Goal: Transaction & Acquisition: Purchase product/service

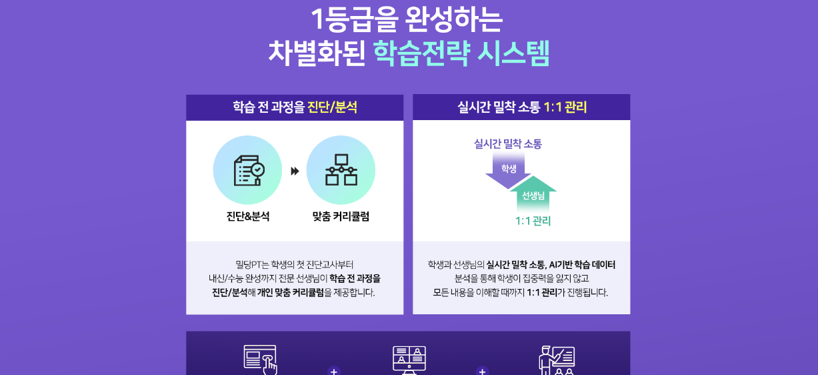
scroll to position [1067, 0]
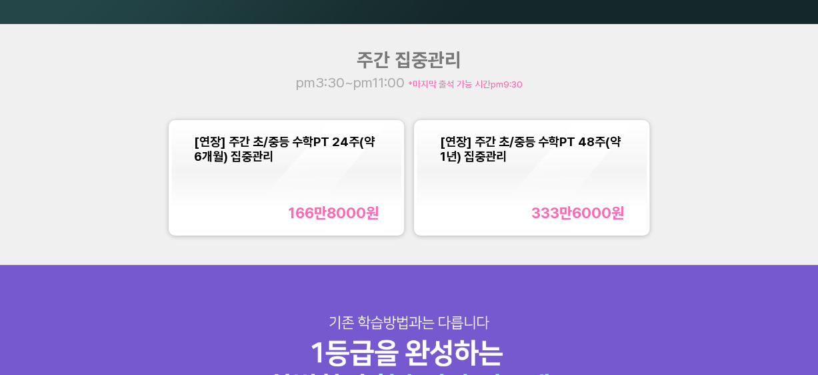
click at [307, 151] on div "[연장] 주간 초/중등 수학PT 24주(약 6개월) 집중관리" at bounding box center [286, 148] width 184 height 29
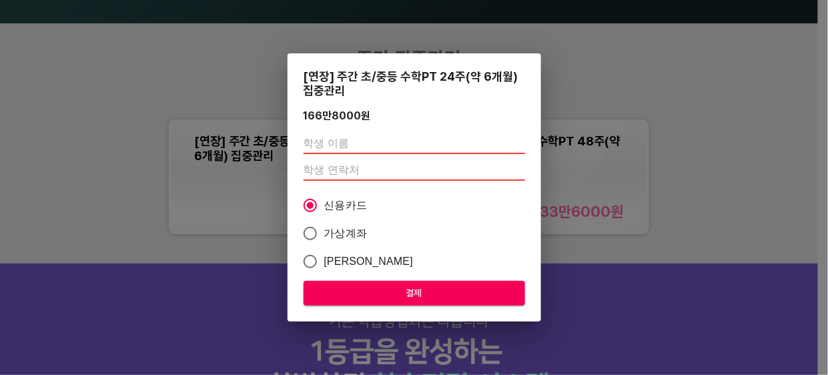
click at [332, 144] on input "text" at bounding box center [413, 143] width 221 height 21
type input "장지예"
click at [328, 175] on input "number" at bounding box center [413, 169] width 221 height 21
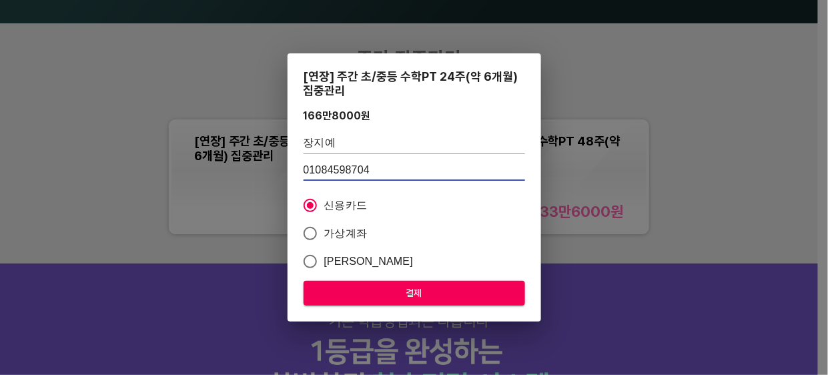
type input "01084598704"
click at [374, 296] on span "결제" at bounding box center [414, 293] width 200 height 17
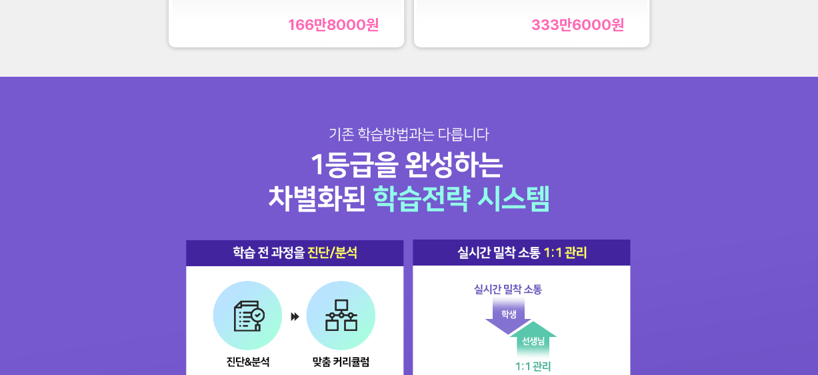
scroll to position [1267, 0]
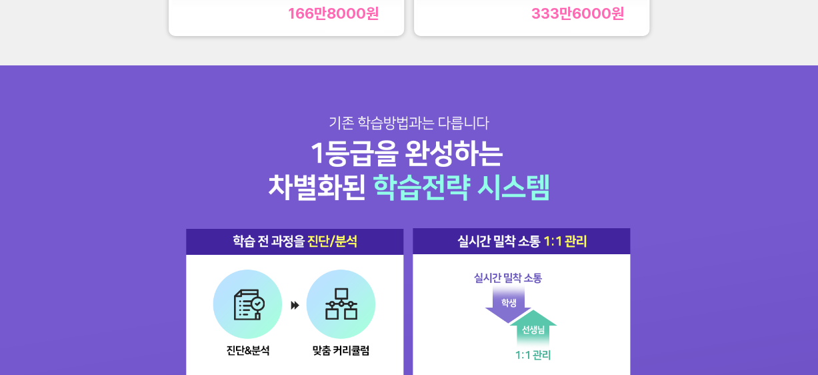
click at [305, 9] on div "166만8000 원" at bounding box center [333, 13] width 91 height 17
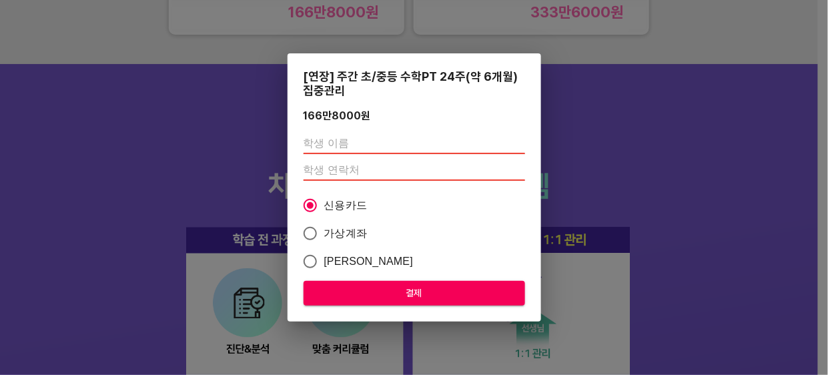
click at [347, 150] on input "text" at bounding box center [413, 143] width 221 height 21
type input "장지예"
type input "01084598704"
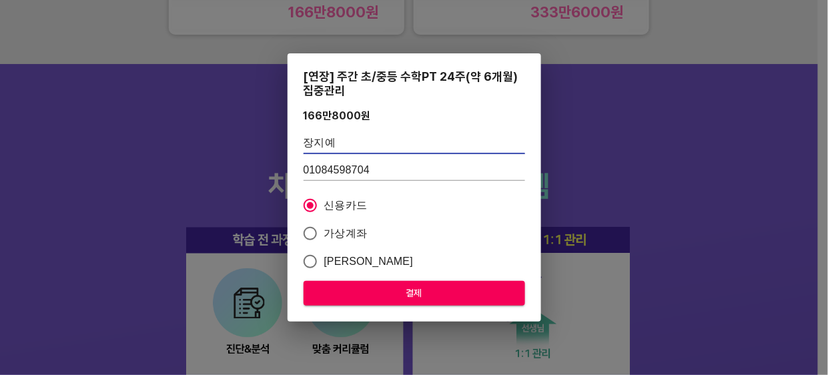
click at [351, 285] on span "결제" at bounding box center [414, 293] width 200 height 17
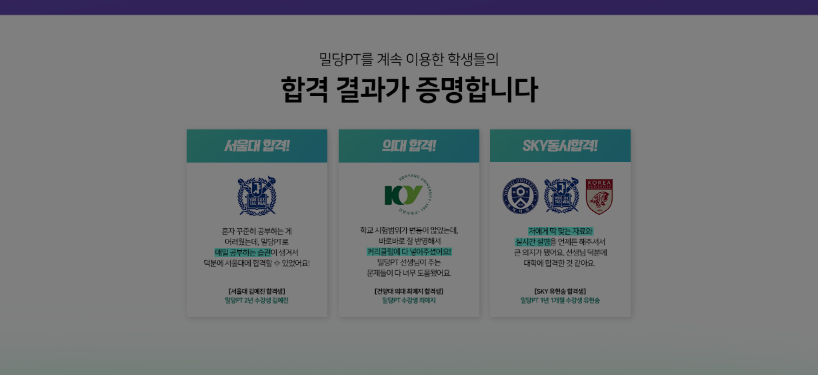
scroll to position [2067, 0]
